Goal: Entertainment & Leisure: Browse casually

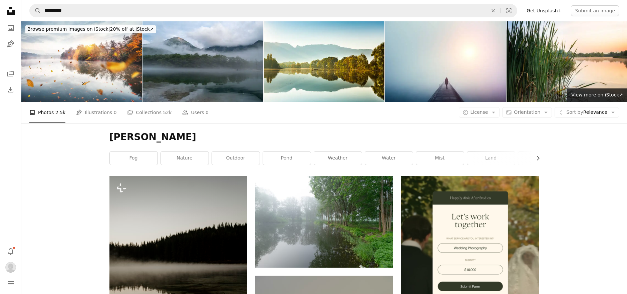
scroll to position [4109, 0]
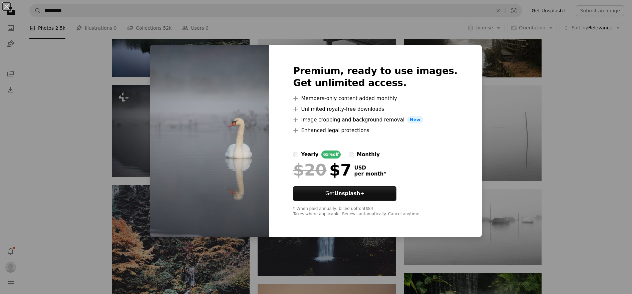
click at [55, 144] on div "An X shape Premium, ready to use images. Get unlimited access. A plus sign Memb…" at bounding box center [316, 147] width 632 height 294
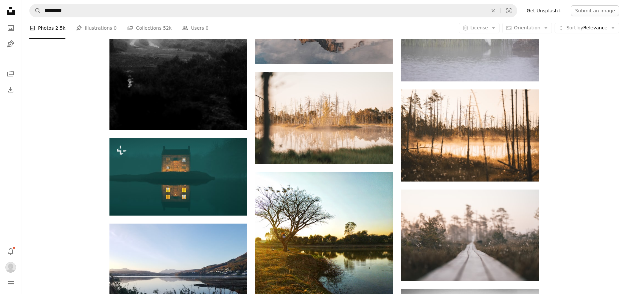
scroll to position [6644, 0]
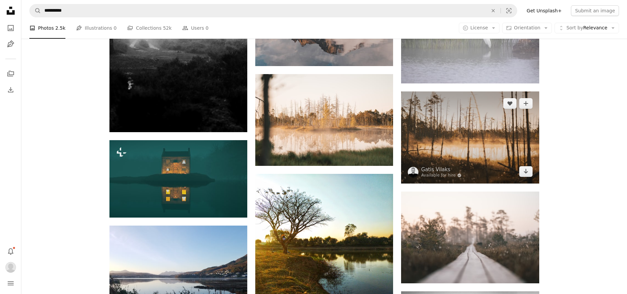
click at [473, 123] on img at bounding box center [470, 137] width 138 height 92
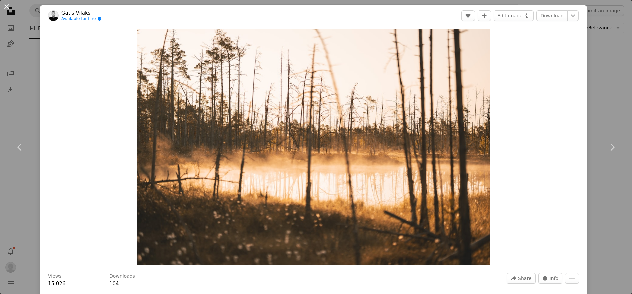
click at [7, 7] on button "An X shape" at bounding box center [7, 7] width 8 height 8
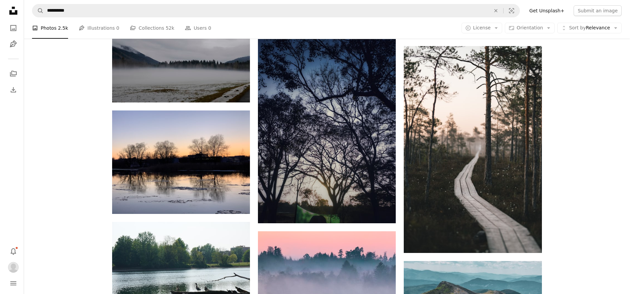
scroll to position [6978, 0]
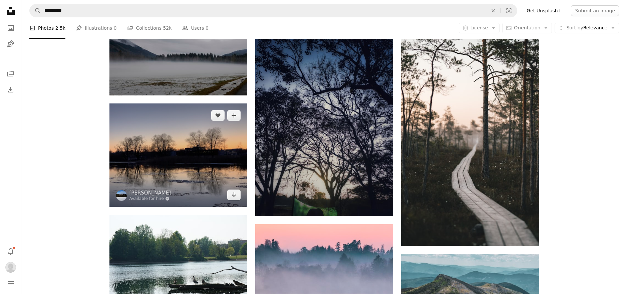
click at [172, 186] on img at bounding box center [178, 154] width 138 height 103
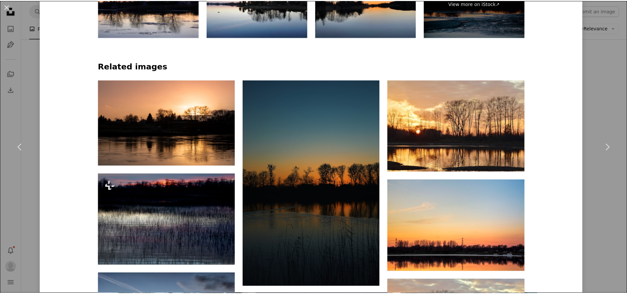
scroll to position [334, 0]
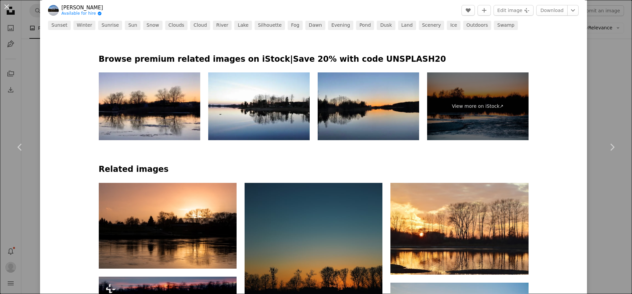
drag, startPoint x: 7, startPoint y: 6, endPoint x: 2, endPoint y: 6, distance: 4.7
click at [6, 6] on button "An X shape" at bounding box center [7, 7] width 8 height 8
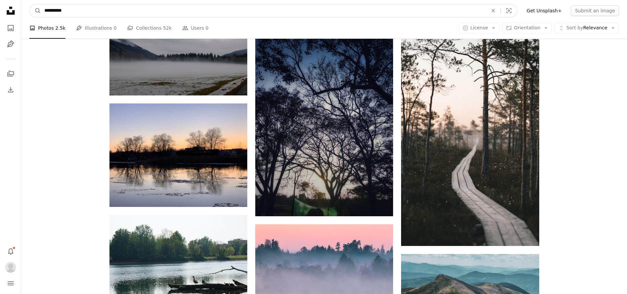
drag, startPoint x: 84, startPoint y: 8, endPoint x: 24, endPoint y: 15, distance: 60.4
click at [24, 15] on nav "**********" at bounding box center [323, 10] width 605 height 21
type input "**********"
click at [30, 4] on button "A magnifying glass" at bounding box center [35, 10] width 11 height 13
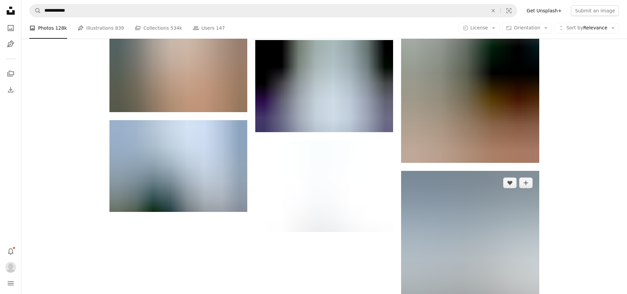
scroll to position [901, 0]
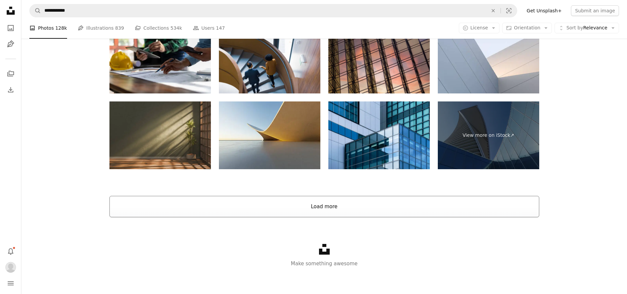
click at [298, 205] on button "Load more" at bounding box center [324, 206] width 430 height 21
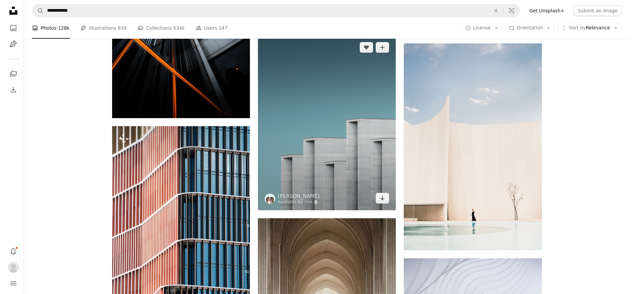
scroll to position [1975, 0]
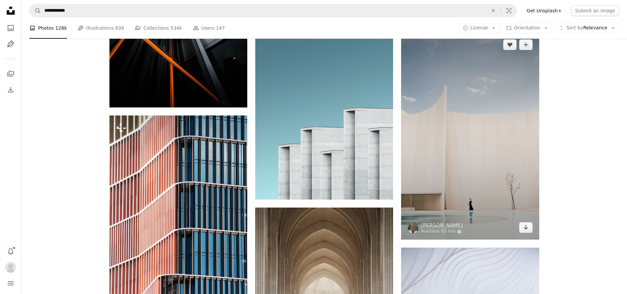
click at [442, 158] on img at bounding box center [470, 136] width 138 height 207
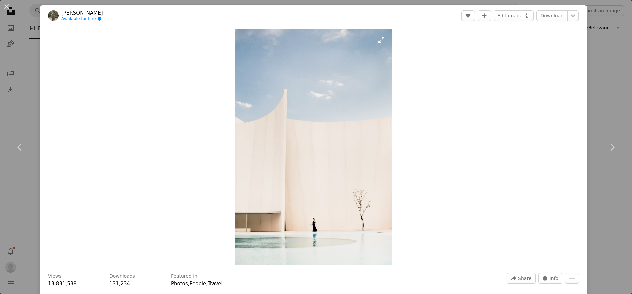
click at [321, 214] on img "Zoom in on this image" at bounding box center [313, 146] width 157 height 235
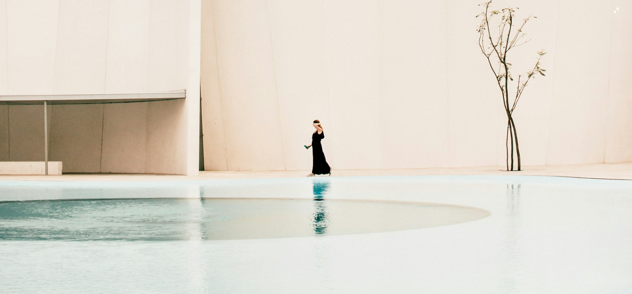
scroll to position [639, 0]
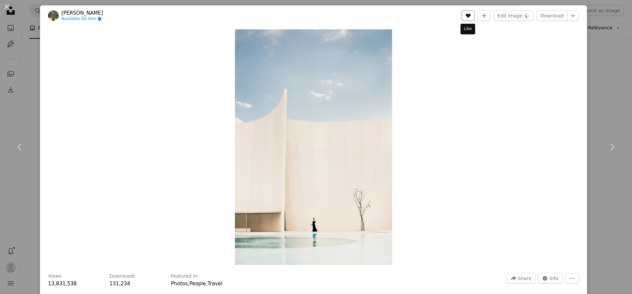
click at [464, 13] on button "A heart" at bounding box center [467, 15] width 13 height 11
click at [595, 43] on div "An X shape Chevron left Chevron right [PERSON_NAME] Available for hire A checkm…" at bounding box center [316, 147] width 632 height 294
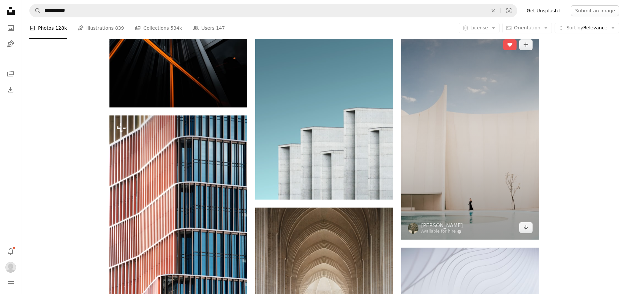
click at [521, 102] on img at bounding box center [470, 136] width 138 height 207
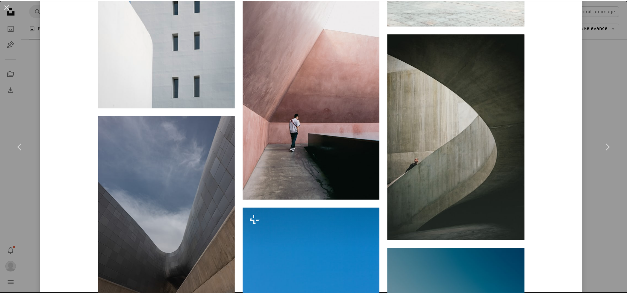
scroll to position [2368, 0]
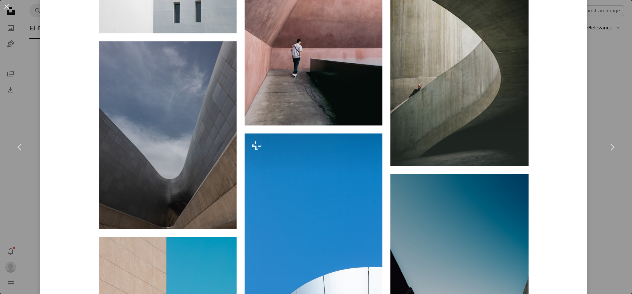
click at [9, 3] on button "An X shape" at bounding box center [7, 7] width 8 height 8
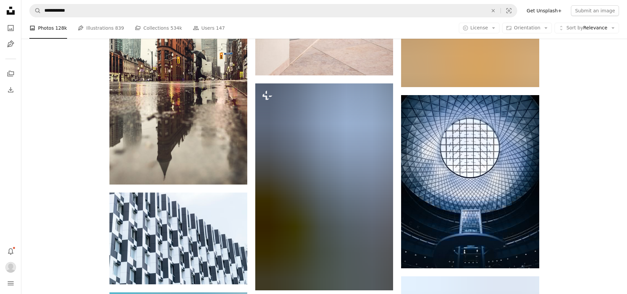
scroll to position [7111, 0]
